Goal: Entertainment & Leisure: Consume media (video, audio)

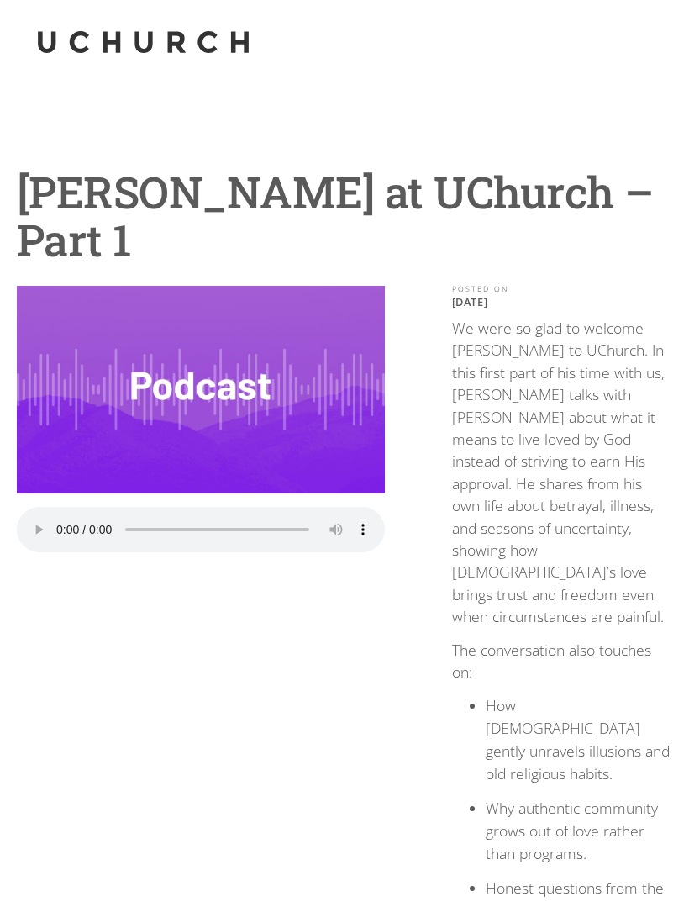
click at [66, 525] on audio "Your browser does not support the audio element." at bounding box center [201, 529] width 368 height 45
click at [61, 521] on audio "Your browser does not support the audio element." at bounding box center [201, 529] width 368 height 45
click at [55, 528] on audio "Your browser does not support the audio element." at bounding box center [201, 529] width 368 height 45
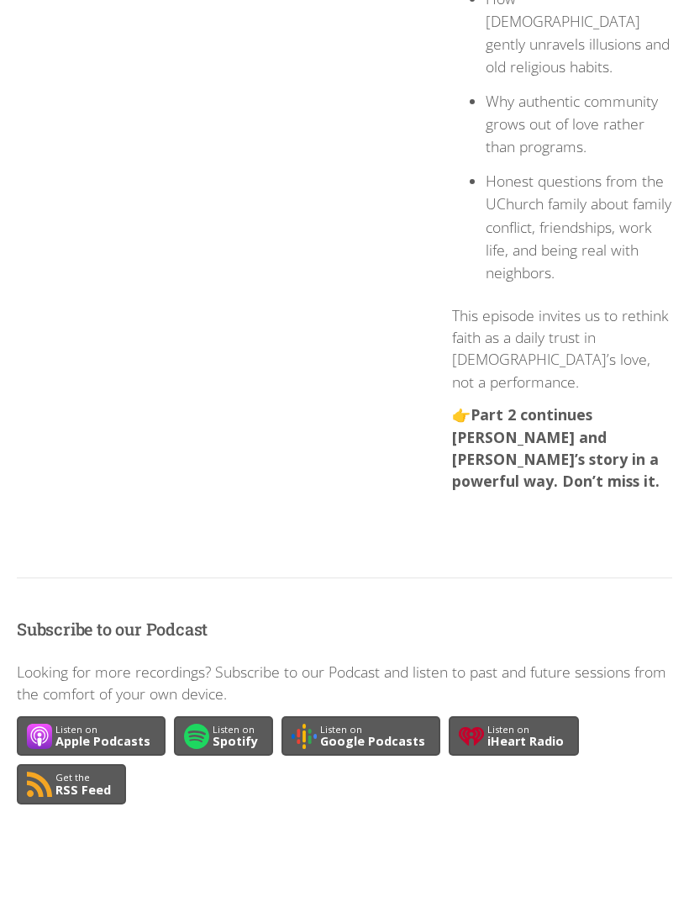
scroll to position [705, 0]
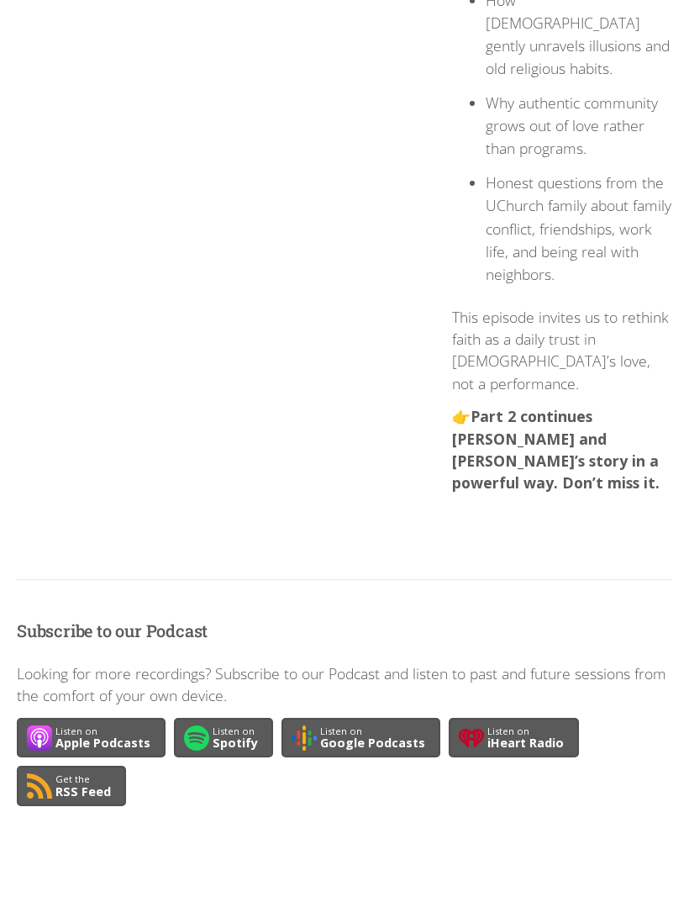
click at [476, 406] on strong "Part 2 continues [PERSON_NAME] and [PERSON_NAME]’s story in a powerful way. Don…" at bounding box center [556, 449] width 208 height 87
click at [557, 406] on strong "Part 2 continues [PERSON_NAME] and [PERSON_NAME]’s story in a powerful way. Don…" at bounding box center [556, 449] width 208 height 87
click at [461, 406] on strong "Part 2 continues [PERSON_NAME] and [PERSON_NAME]’s story in a powerful way. Don…" at bounding box center [556, 449] width 208 height 87
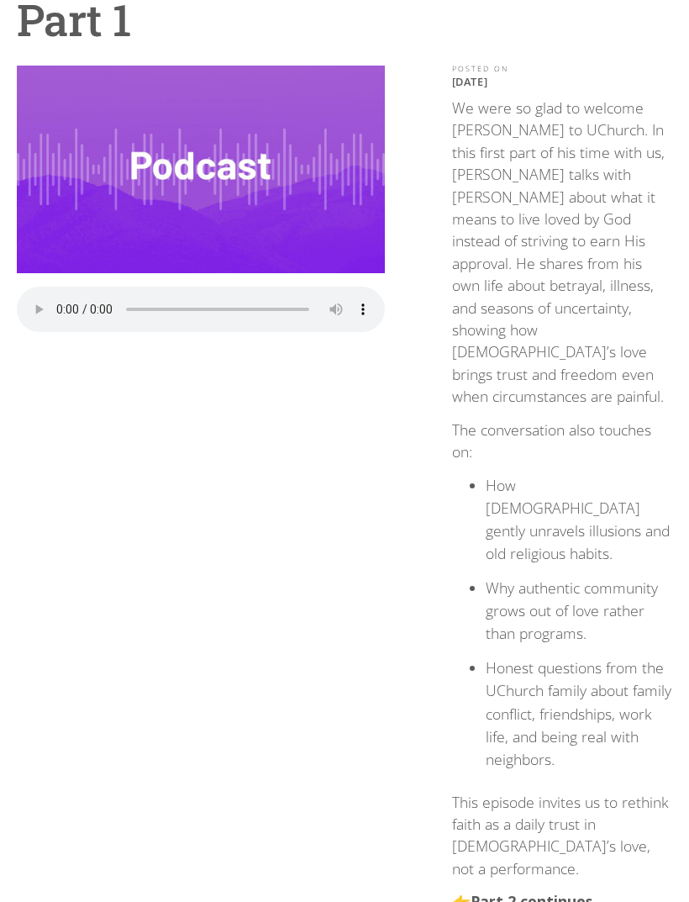
scroll to position [0, 0]
